Goal: Transaction & Acquisition: Purchase product/service

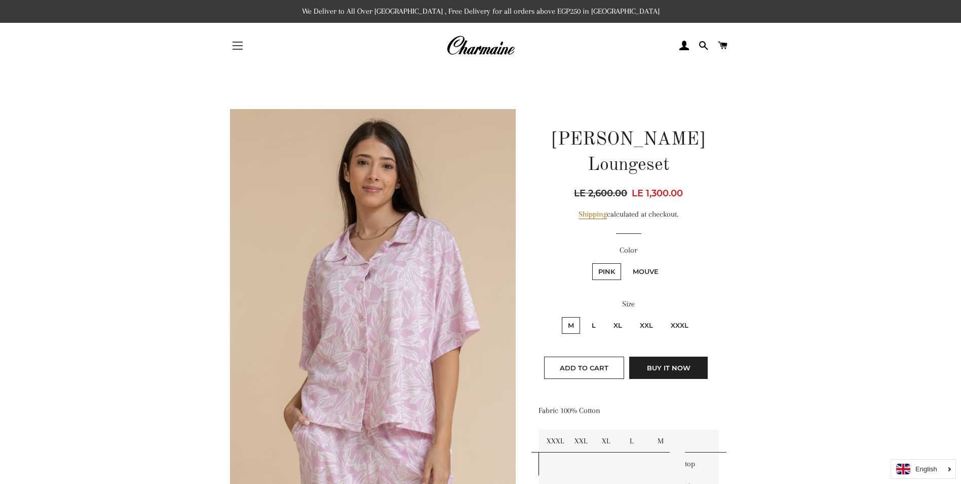
click at [236, 44] on button "Site navigation" at bounding box center [237, 45] width 25 height 25
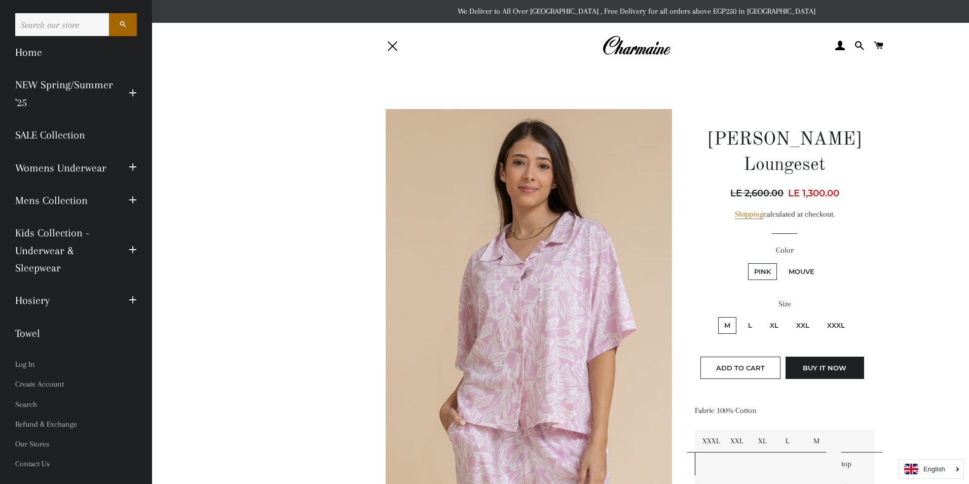
click at [55, 25] on input "Search our store" at bounding box center [62, 24] width 94 height 23
type input "lounge set"
click at [109, 13] on button "Search" at bounding box center [123, 24] width 28 height 23
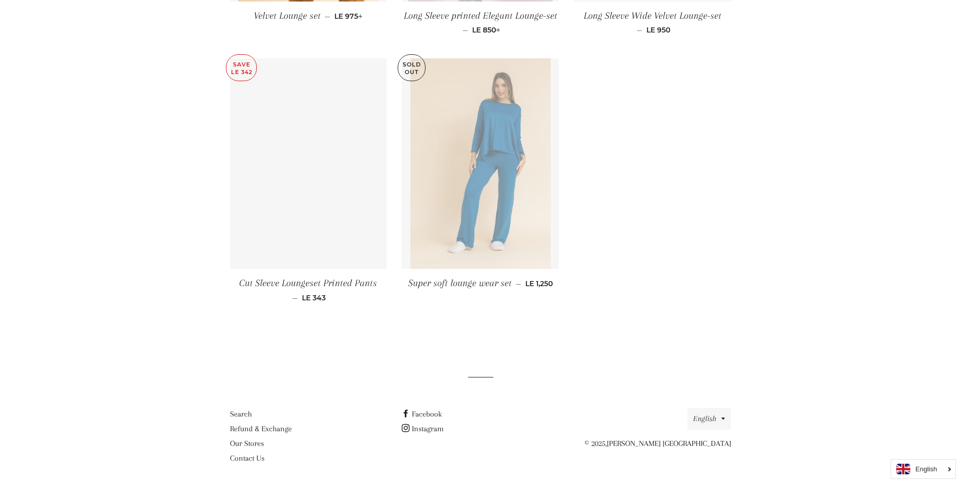
scroll to position [458, 0]
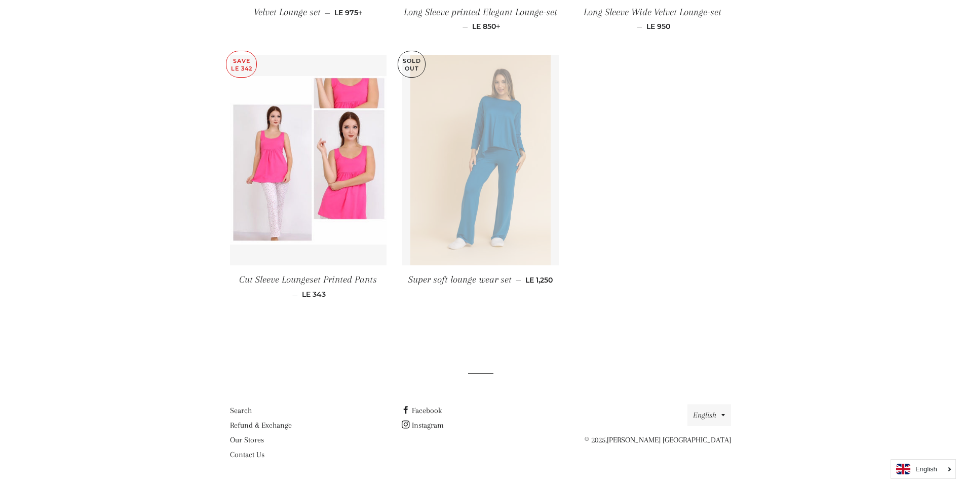
click at [465, 146] on img at bounding box center [481, 160] width 140 height 210
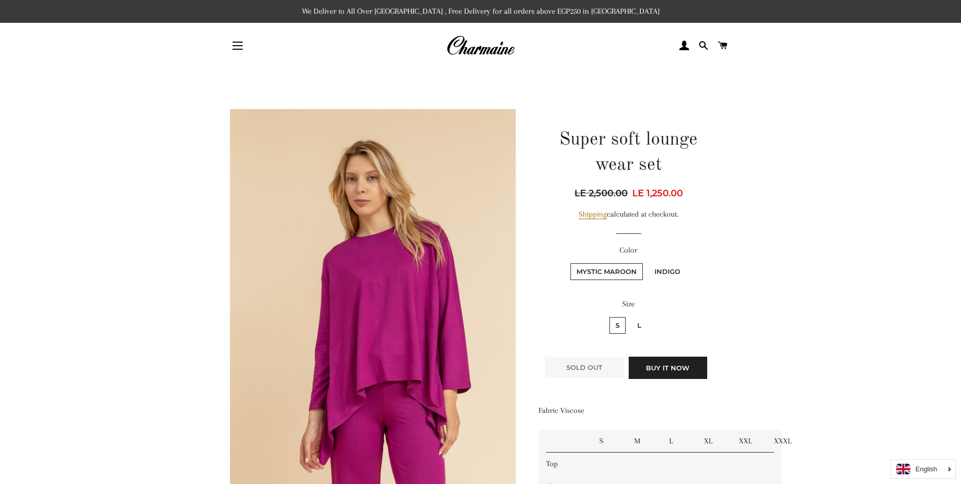
click at [679, 274] on label "Indigo" at bounding box center [668, 271] width 38 height 17
click at [648, 262] on input "Indigo" at bounding box center [647, 262] width 1 height 1
radio input "true"
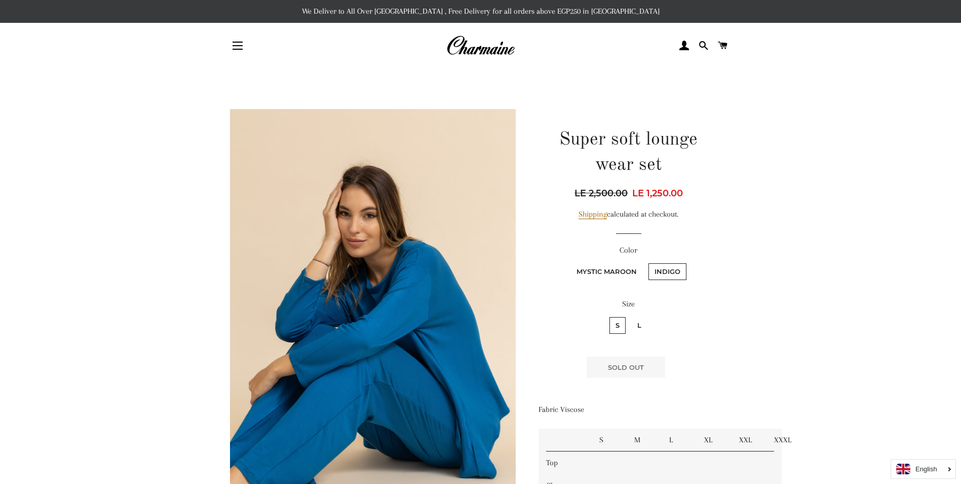
click at [618, 268] on label "Mystic Maroon" at bounding box center [607, 271] width 72 height 17
click at [570, 262] on Maroon "Mystic Maroon" at bounding box center [569, 262] width 1 height 1
radio Maroon "true"
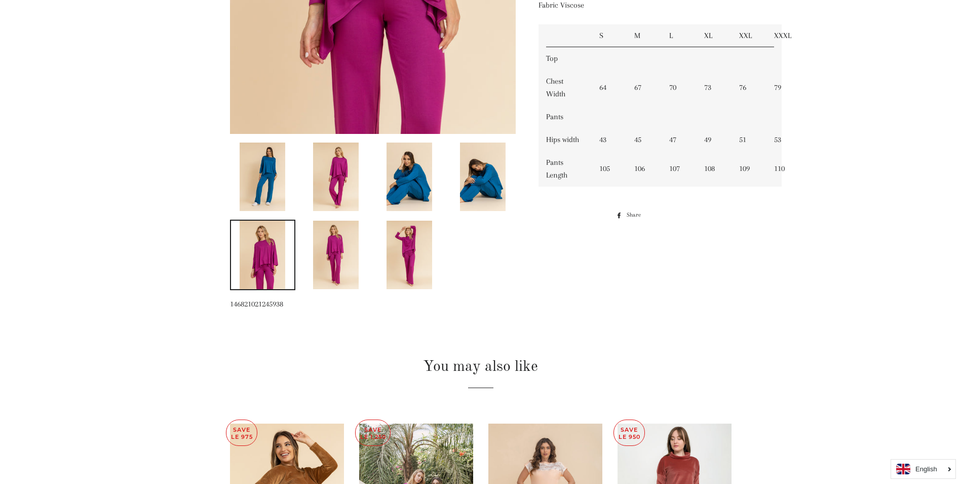
scroll to position [405, 0]
